Goal: Information Seeking & Learning: Learn about a topic

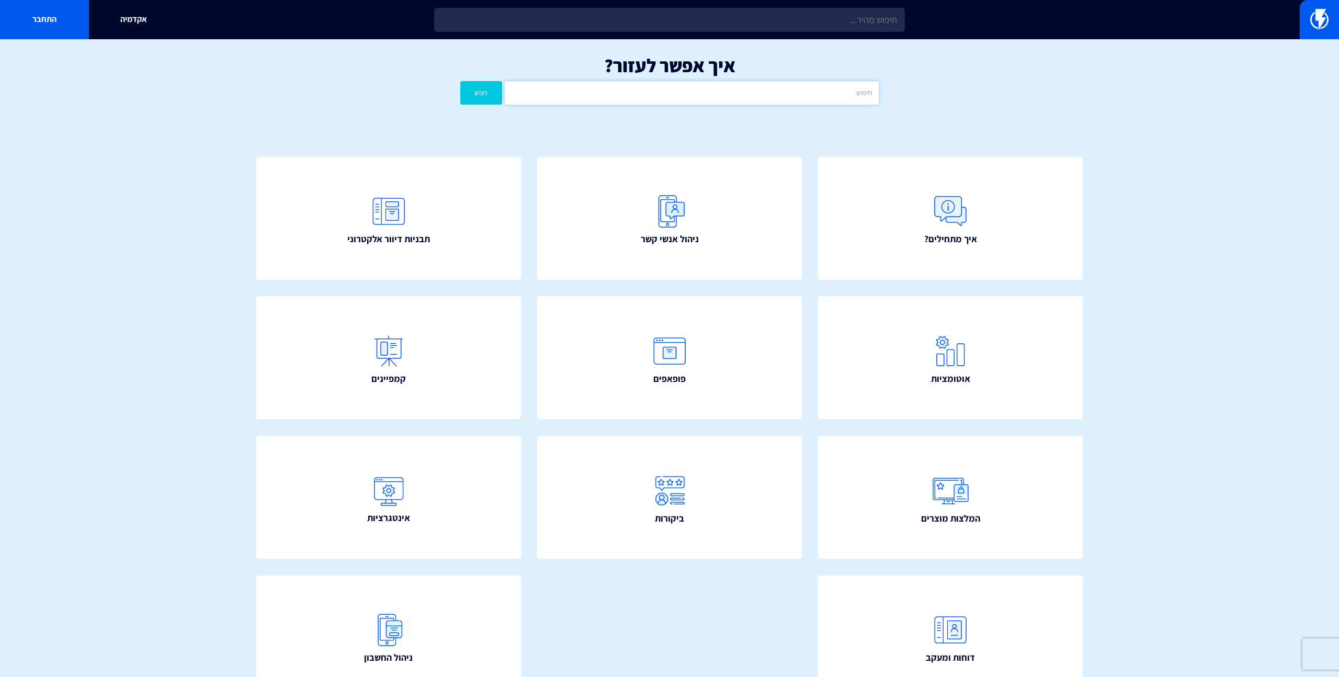
click at [741, 94] on input "text" at bounding box center [692, 93] width 374 height 24
type input "קופון"
click at [485, 93] on button "חפש" at bounding box center [481, 93] width 42 height 24
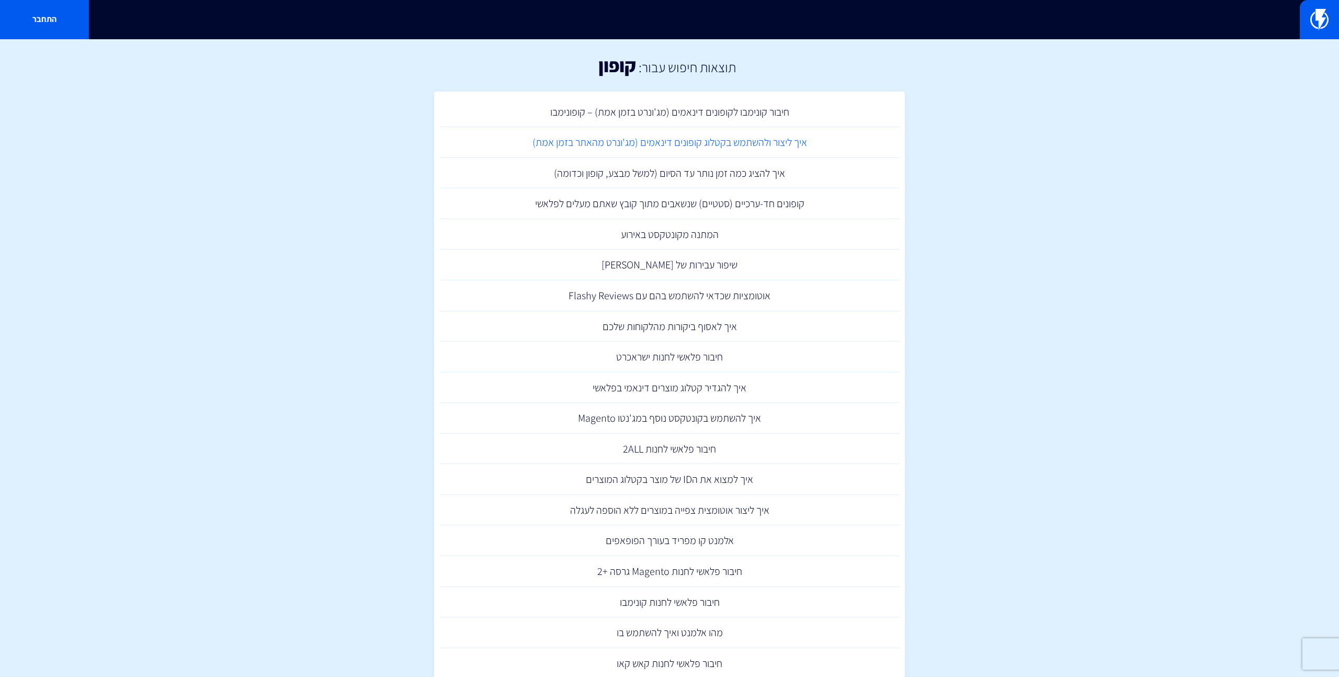
click at [733, 143] on link "איך ליצור ולהשתמש בקטלוג קופונים דינאמים (מג'ונרט מהאתר בזמן אמת)" at bounding box center [669, 142] width 460 height 31
